Goal: Navigation & Orientation: Find specific page/section

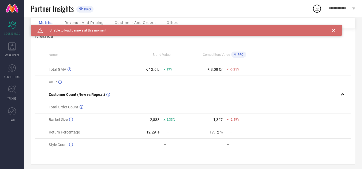
scroll to position [22, 0]
click at [7, 50] on div "WORKSPACE" at bounding box center [12, 49] width 24 height 21
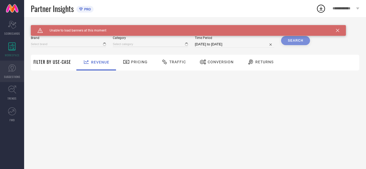
click at [14, 70] on icon at bounding box center [11, 68] width 7 height 7
